Goal: Task Accomplishment & Management: Manage account settings

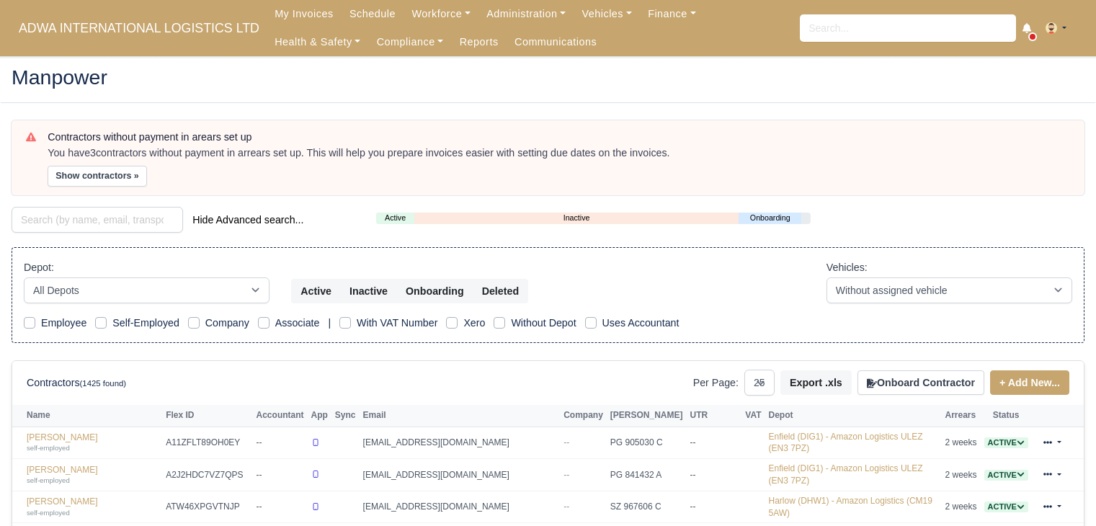
select select "25"
click at [646, 12] on link "Finance" at bounding box center [672, 14] width 64 height 28
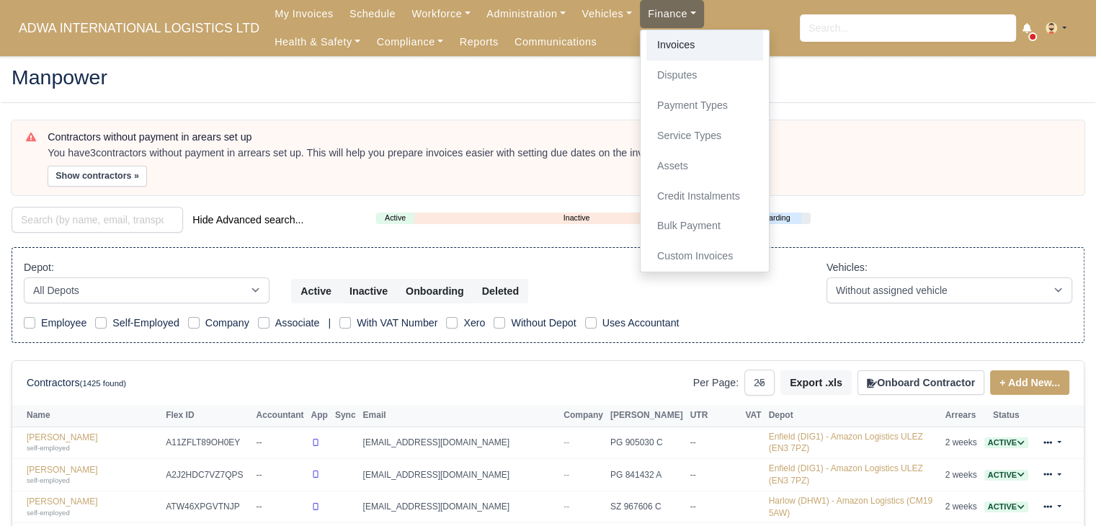
click at [647, 47] on link "Invoices" at bounding box center [705, 45] width 117 height 30
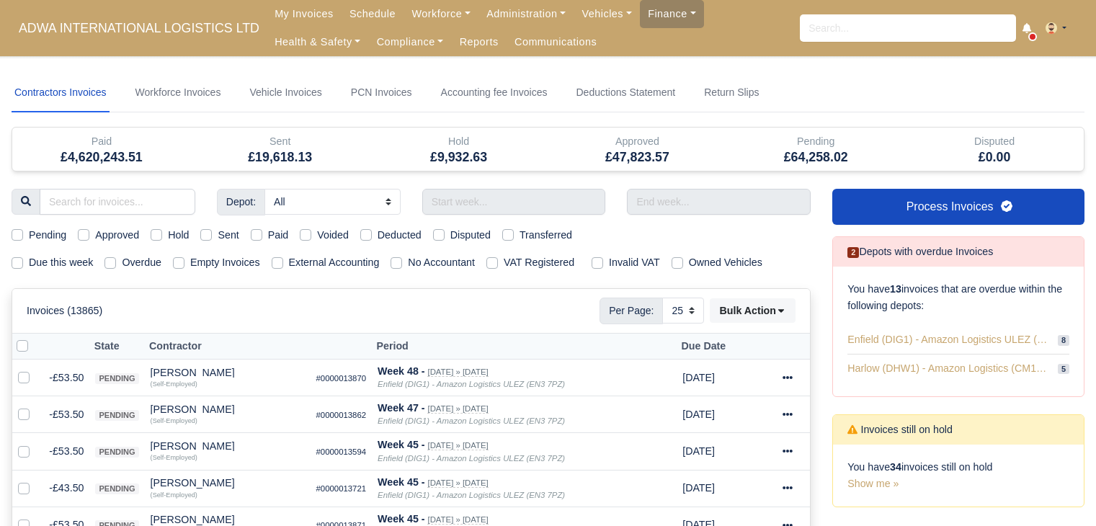
select select "25"
click at [506, 191] on input "text" at bounding box center [514, 202] width 184 height 26
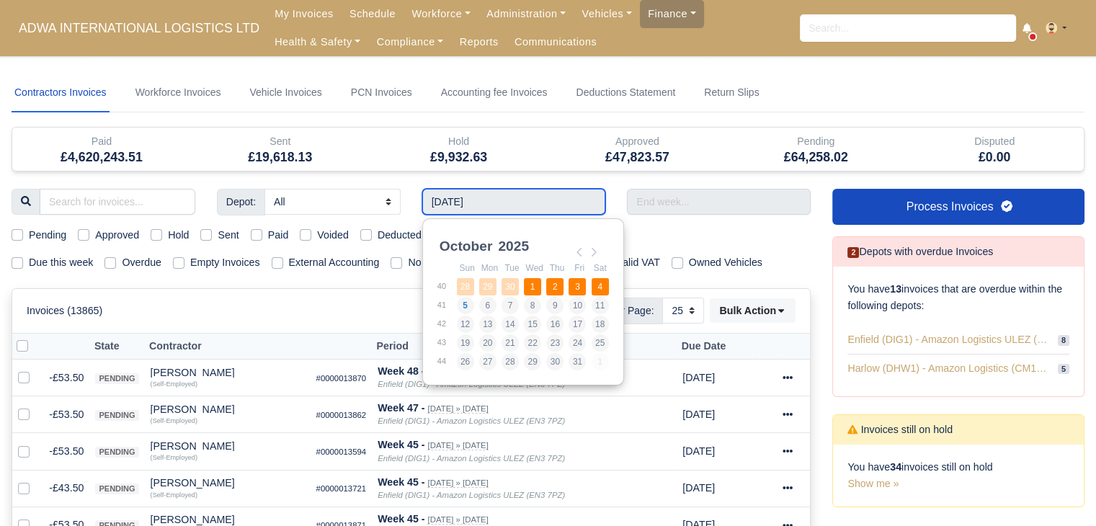
type input "28/09/2025 - 04/10/2025"
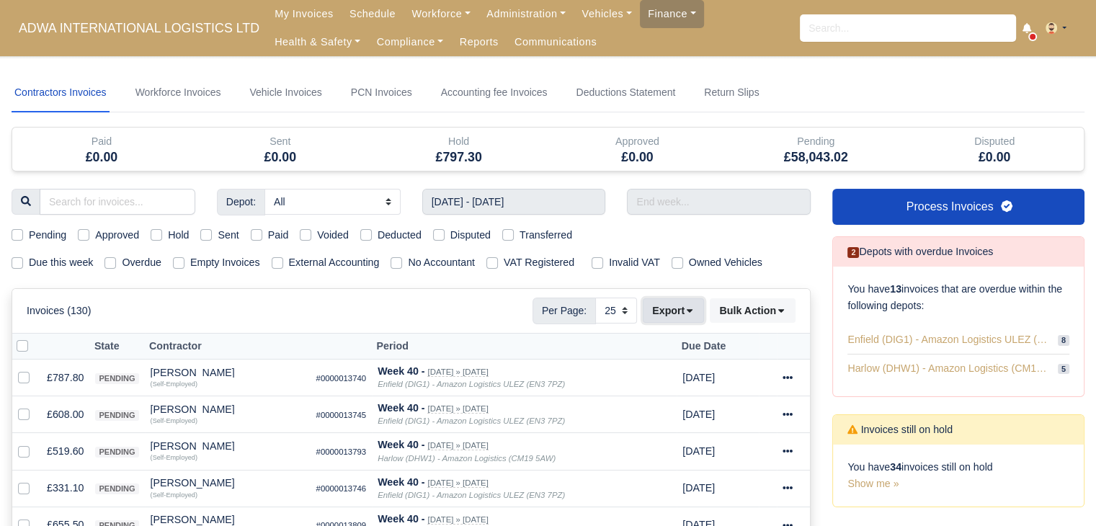
click at [678, 307] on button "Export" at bounding box center [673, 310] width 61 height 25
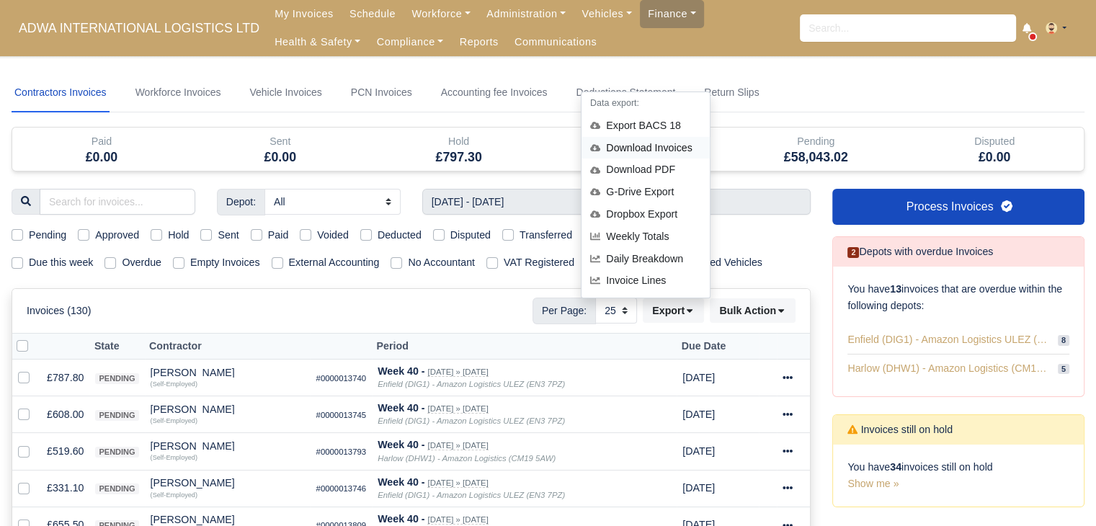
click at [672, 149] on div "Download Invoices" at bounding box center [646, 148] width 128 height 22
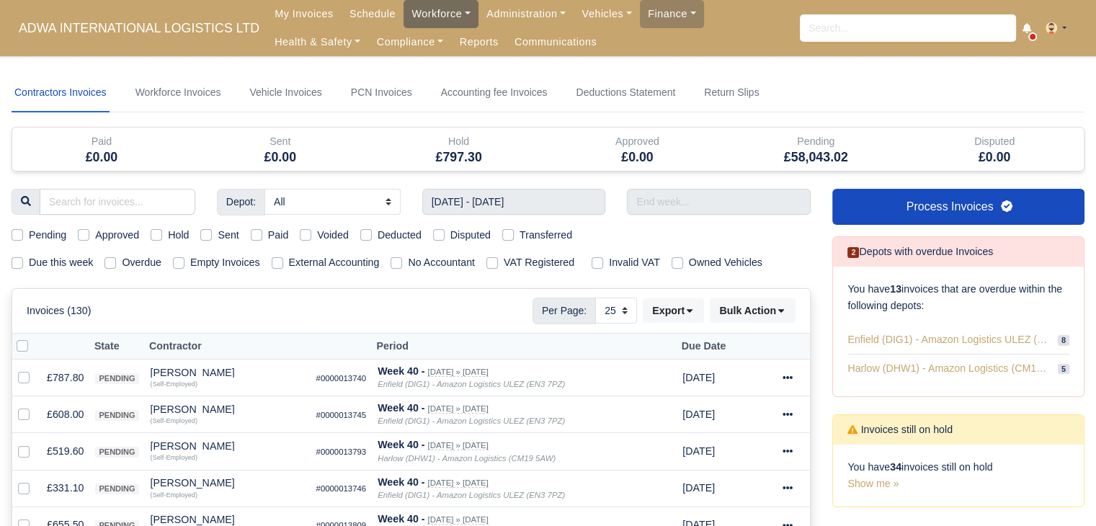
click at [419, 14] on link "Workforce" at bounding box center [441, 14] width 75 height 28
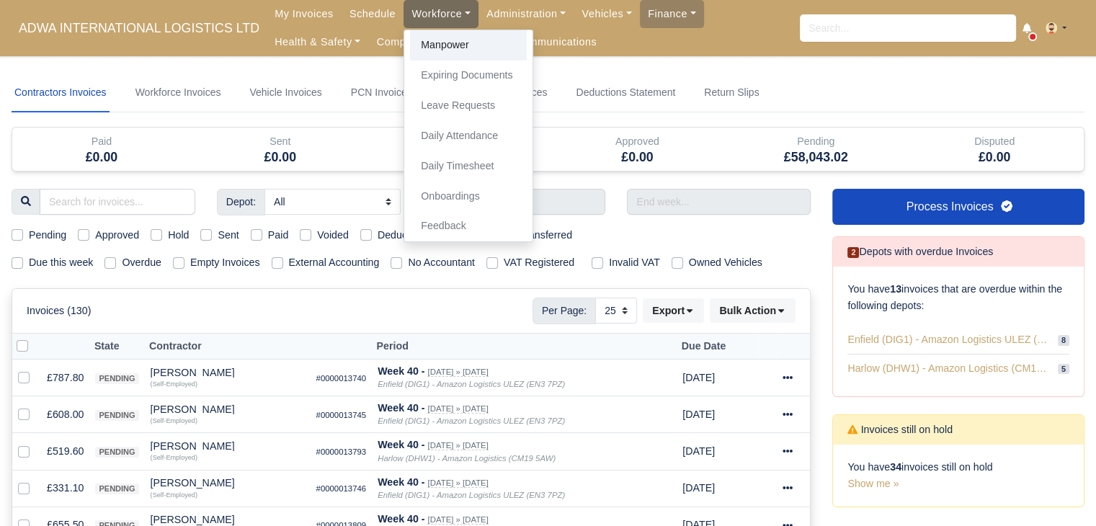
click at [422, 38] on link "Manpower" at bounding box center [468, 45] width 117 height 30
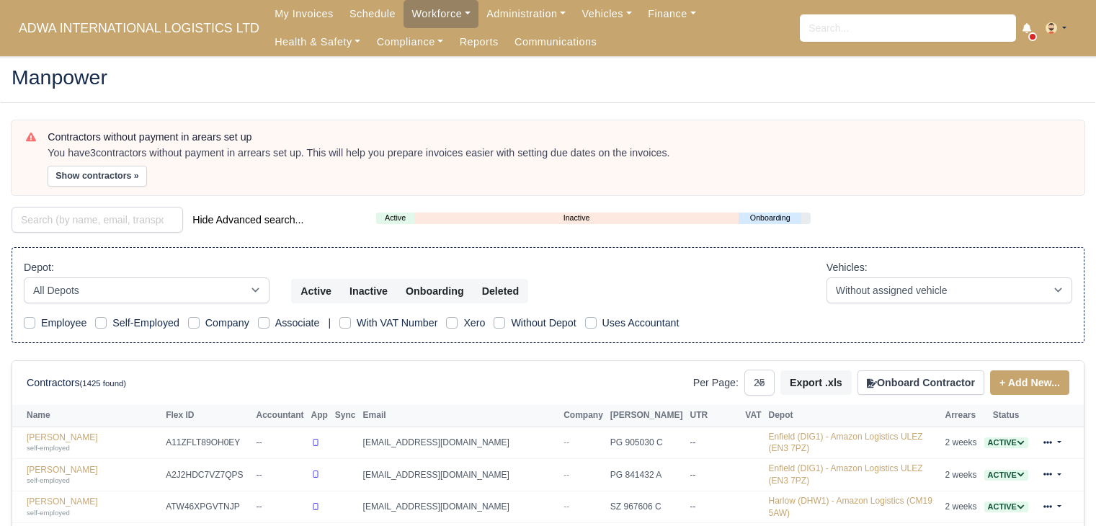
select select "25"
click at [118, 218] on input "search" at bounding box center [98, 220] width 172 height 26
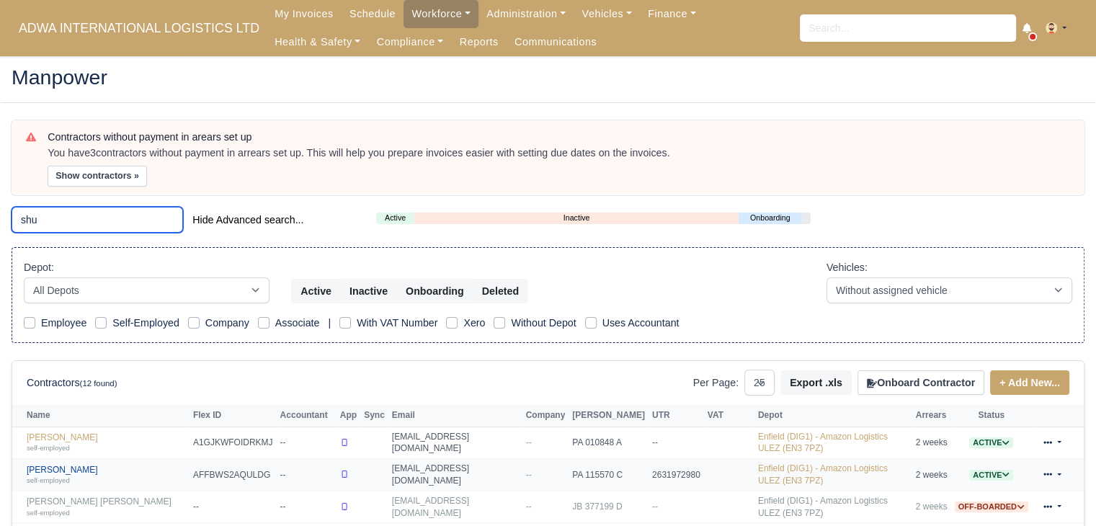
type input "shu"
click at [72, 465] on link "Shuaib Azam self-employed" at bounding box center [106, 475] width 159 height 21
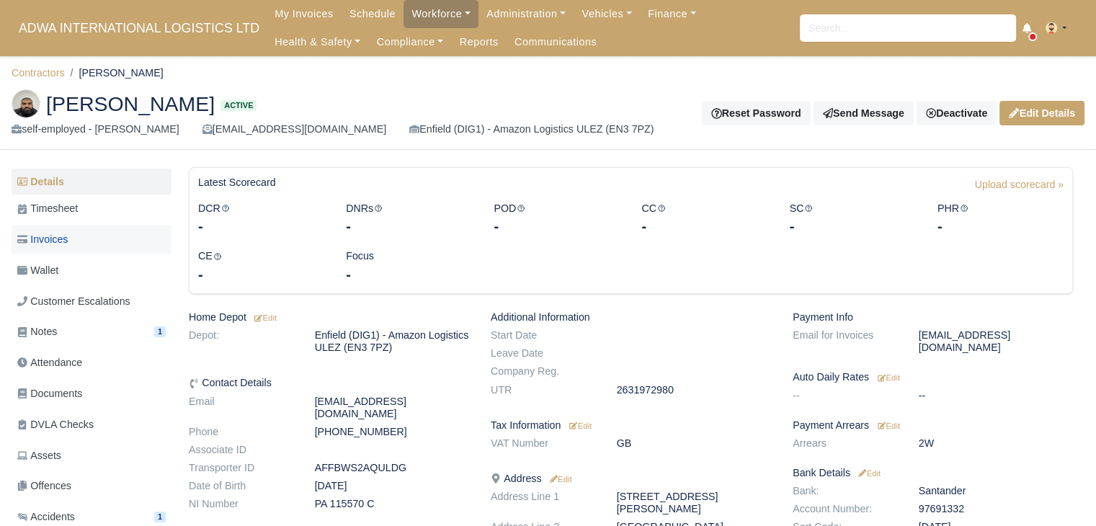
click at [81, 237] on link "Invoices" at bounding box center [92, 240] width 160 height 28
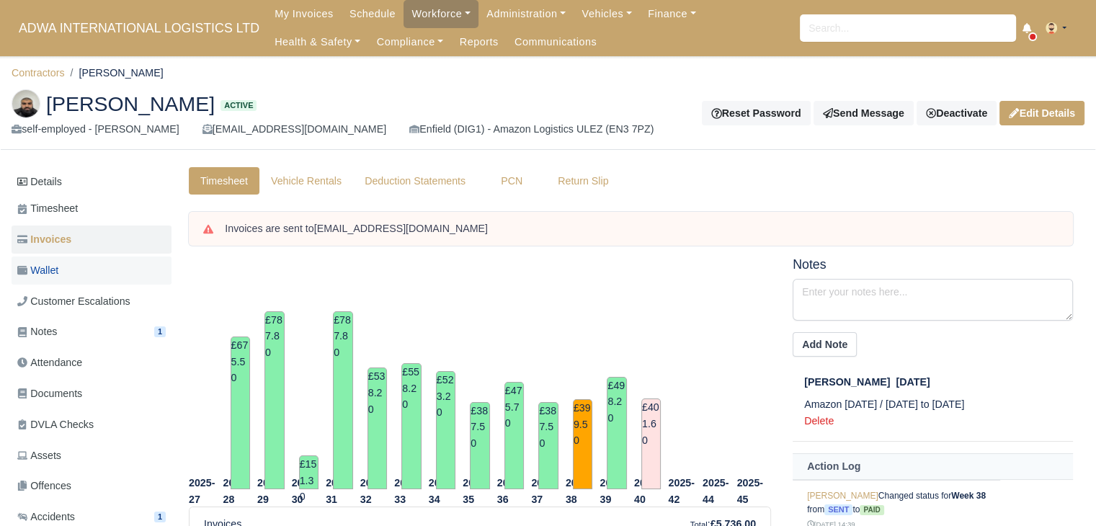
click at [92, 263] on link "Wallet" at bounding box center [92, 271] width 160 height 28
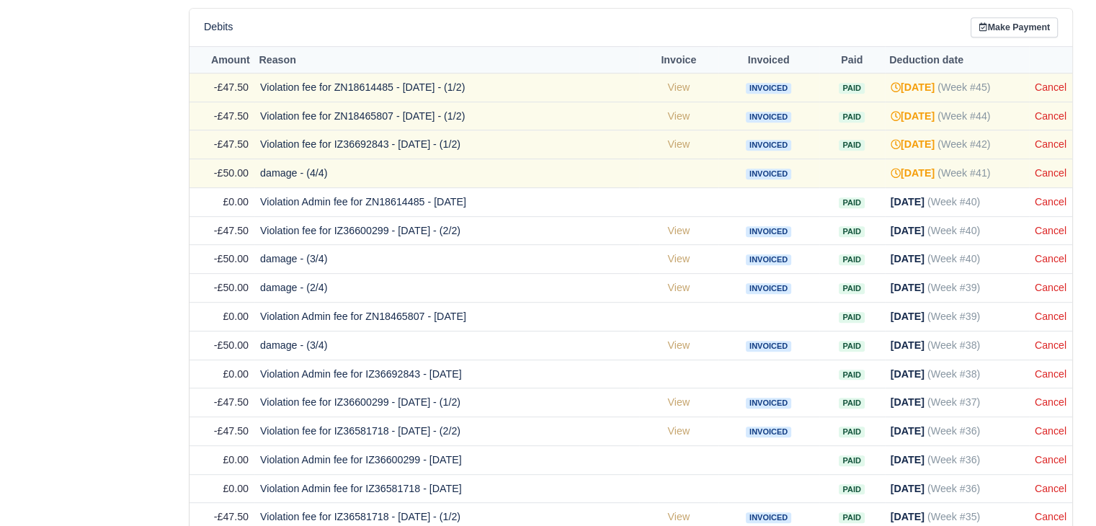
scroll to position [722, 0]
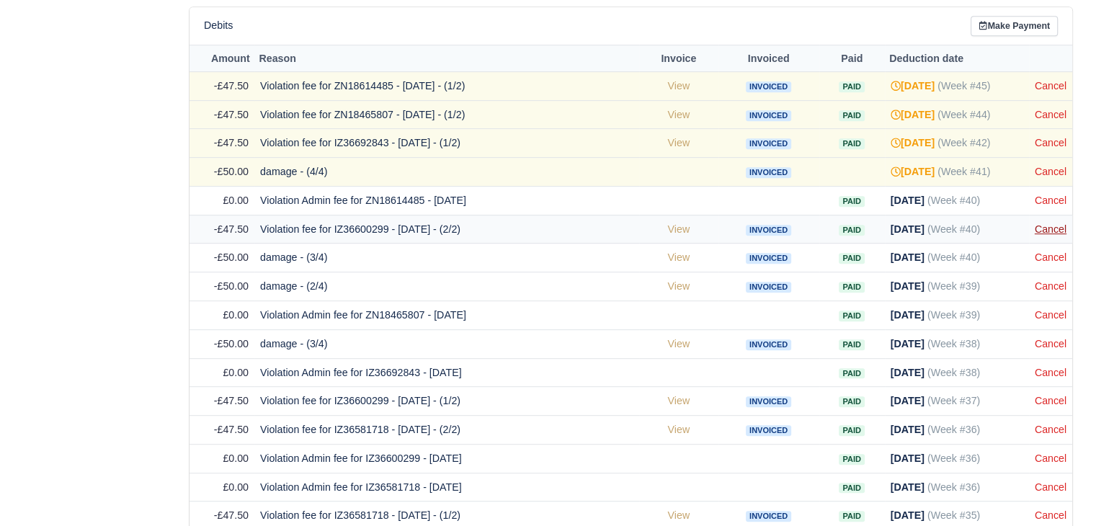
click at [1047, 223] on link "Cancel" at bounding box center [1051, 229] width 32 height 12
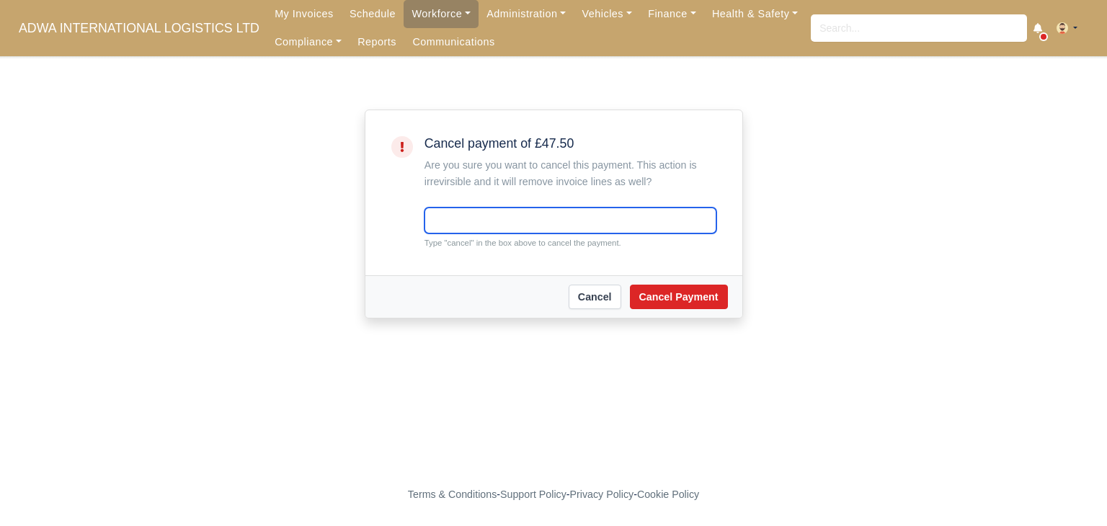
click at [631, 226] on input "text" at bounding box center [571, 221] width 292 height 26
type input "cancel"
click at [682, 309] on div "[PERSON_NAME] Payment" at bounding box center [554, 297] width 348 height 25
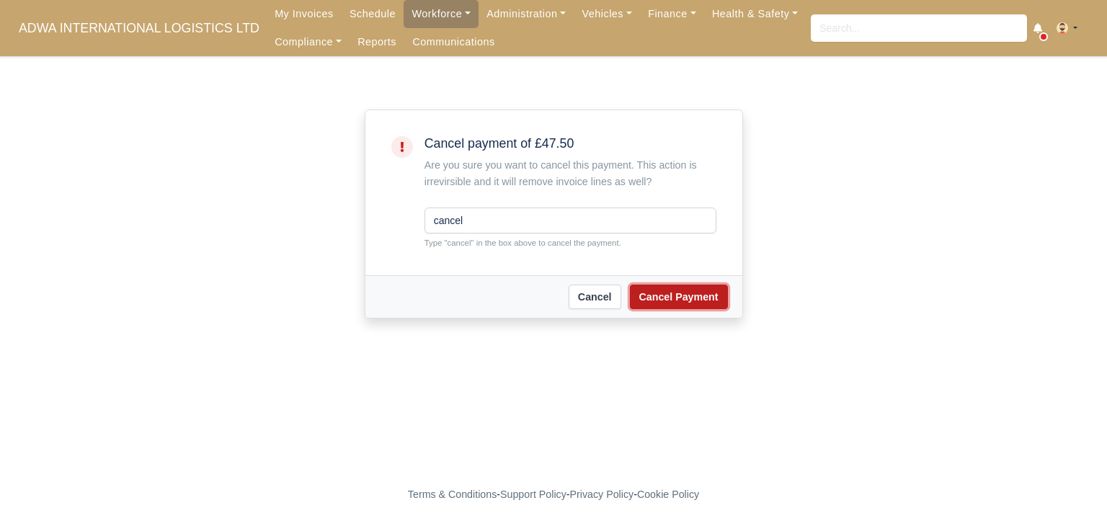
click at [683, 299] on button "Cancel Payment" at bounding box center [679, 297] width 98 height 25
